Goal: Find specific page/section: Find specific page/section

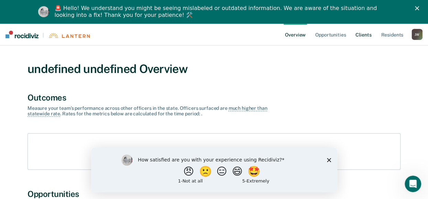
click at [362, 37] on link "Client s" at bounding box center [363, 34] width 19 height 22
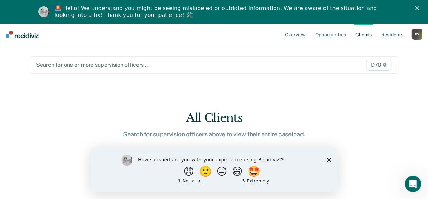
click at [383, 66] on span "D70" at bounding box center [378, 64] width 25 height 11
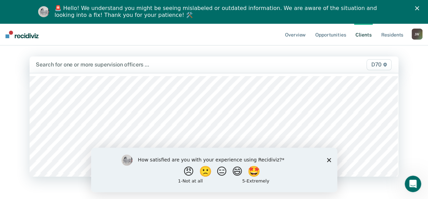
click at [304, 46] on main "103 results available. Use Up and Down to choose options, press Enter to select…" at bounding box center [213, 125] width 385 height 160
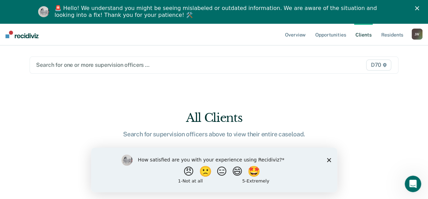
click at [387, 64] on icon at bounding box center [385, 65] width 4 height 4
click at [183, 66] on div at bounding box center [160, 65] width 249 height 8
click at [296, 35] on link "Overview" at bounding box center [295, 34] width 23 height 22
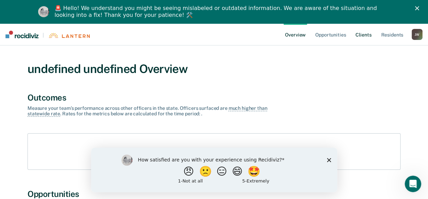
click at [364, 34] on link "Client s" at bounding box center [363, 34] width 19 height 22
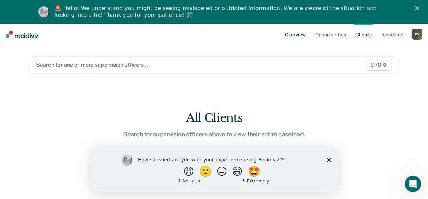
click at [297, 32] on link "Overview" at bounding box center [295, 34] width 23 height 22
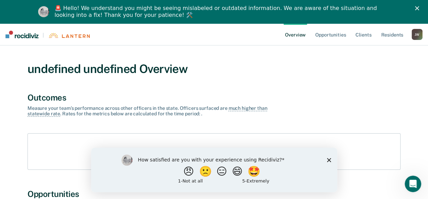
click at [419, 8] on icon "Close" at bounding box center [417, 8] width 4 height 4
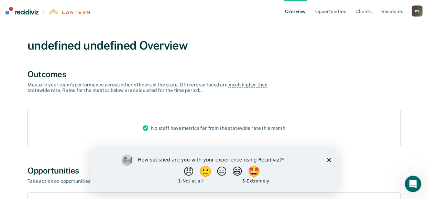
click at [298, 10] on link "Overview" at bounding box center [295, 11] width 23 height 22
click at [295, 11] on link "Overview" at bounding box center [295, 11] width 23 height 22
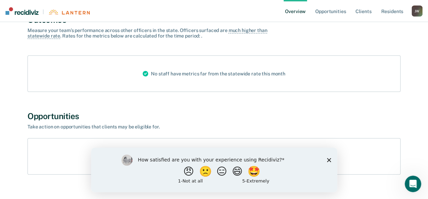
scroll to position [70, 0]
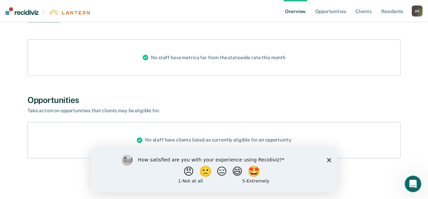
click at [329, 160] on polygon "Close survey" at bounding box center [329, 159] width 4 height 4
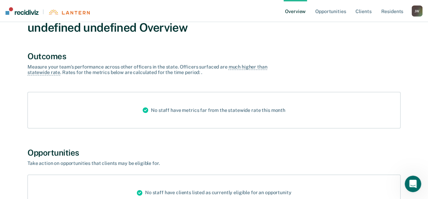
scroll to position [0, 0]
